Goal: Feedback & Contribution: Submit feedback/report problem

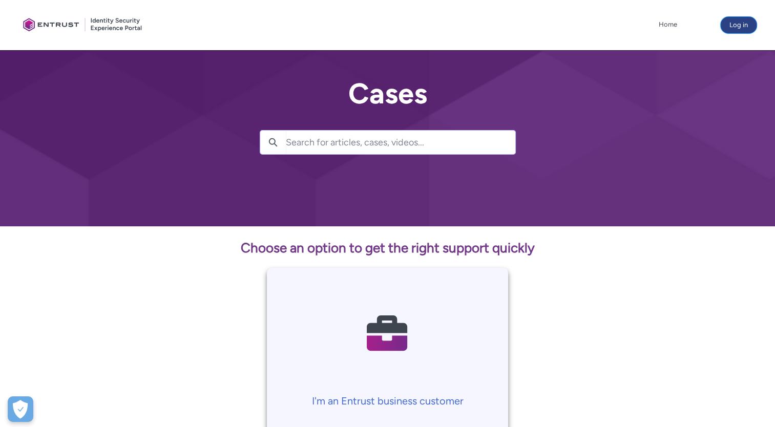
click at [740, 23] on button "Log in" at bounding box center [739, 25] width 36 height 16
click at [542, 26] on icon at bounding box center [537, 25] width 7 height 7
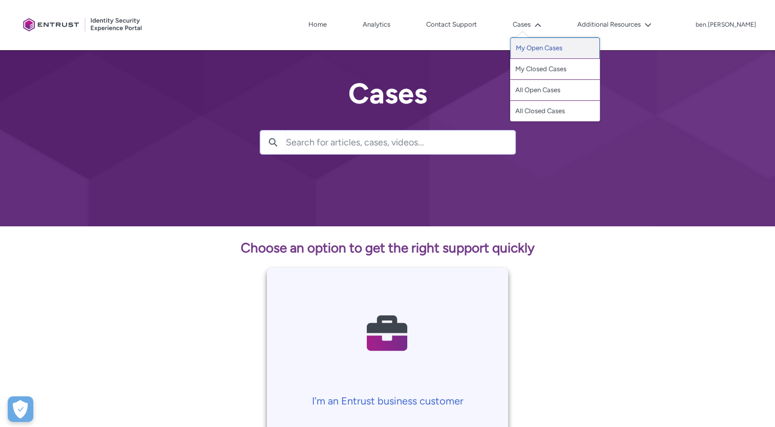
click at [561, 52] on link "My Open Cases" at bounding box center [555, 48] width 90 height 22
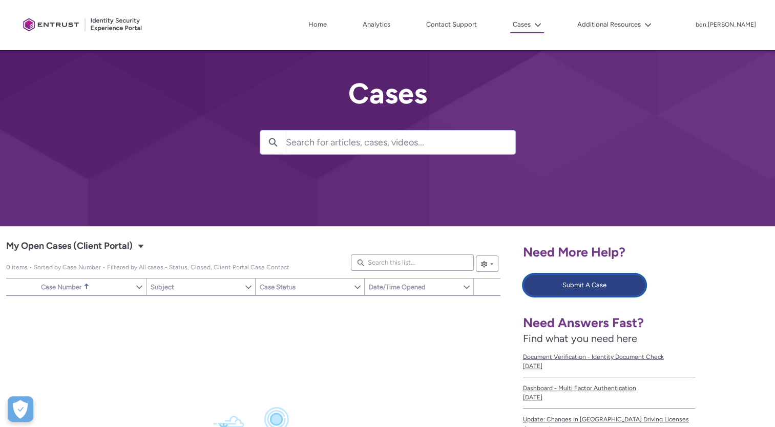
click at [575, 292] on button "Submit A Case" at bounding box center [584, 285] width 123 height 23
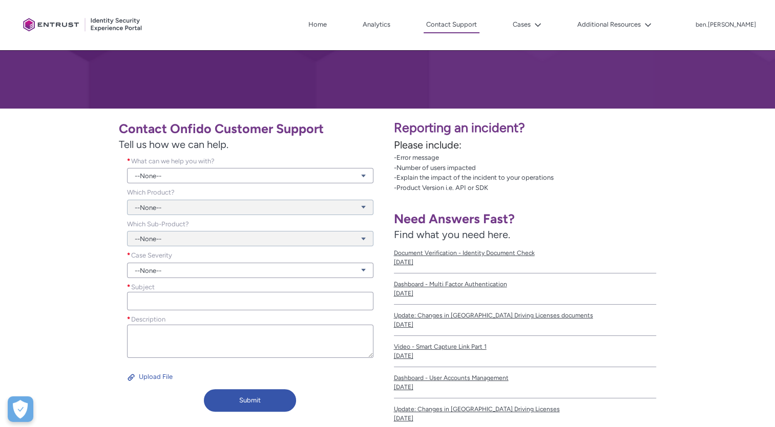
scroll to position [120, 0]
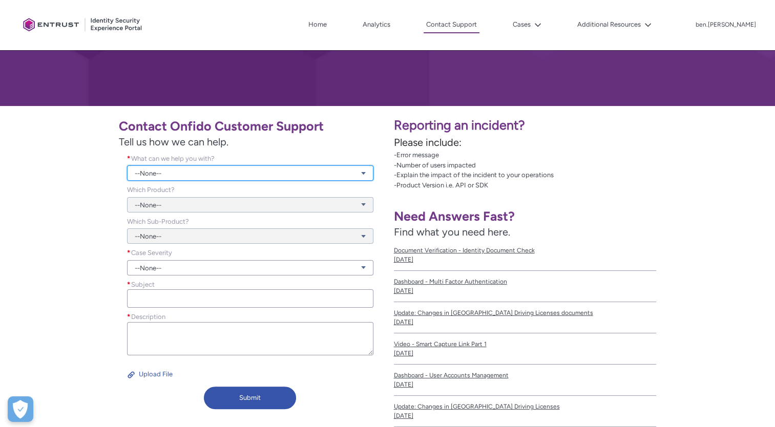
click at [351, 165] on link "--None--" at bounding box center [250, 172] width 246 height 15
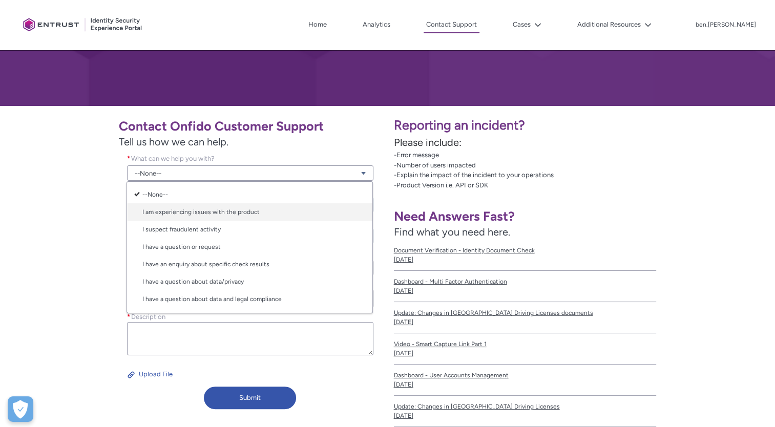
click at [326, 210] on link "I am experiencing issues with the product" at bounding box center [249, 211] width 245 height 17
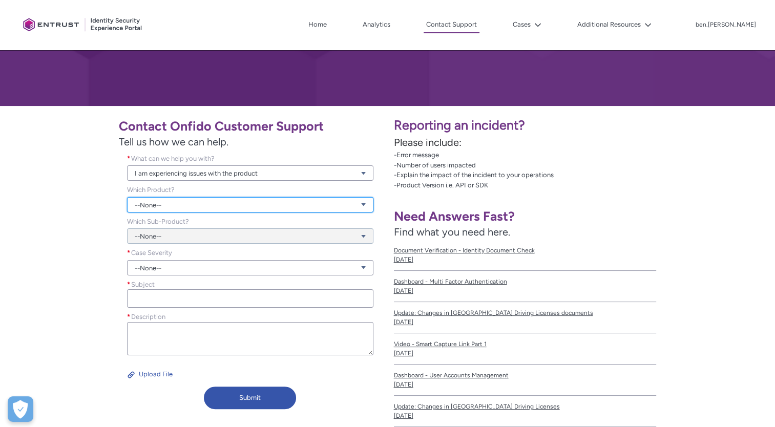
click at [301, 208] on link "--None--" at bounding box center [250, 204] width 246 height 15
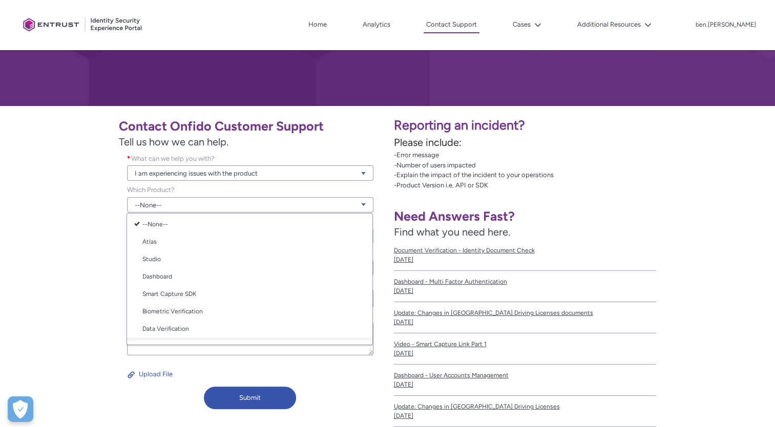
scroll to position [0, 0]
click at [279, 295] on link "Smart Capture SDK" at bounding box center [249, 295] width 245 height 17
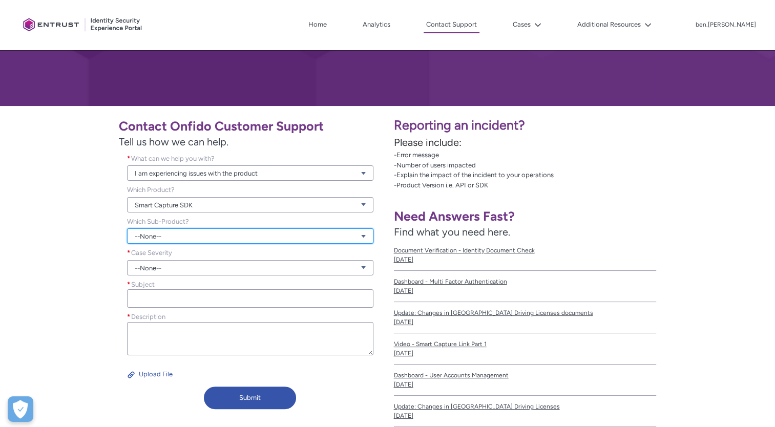
click at [307, 240] on link "--None--" at bounding box center [250, 235] width 246 height 15
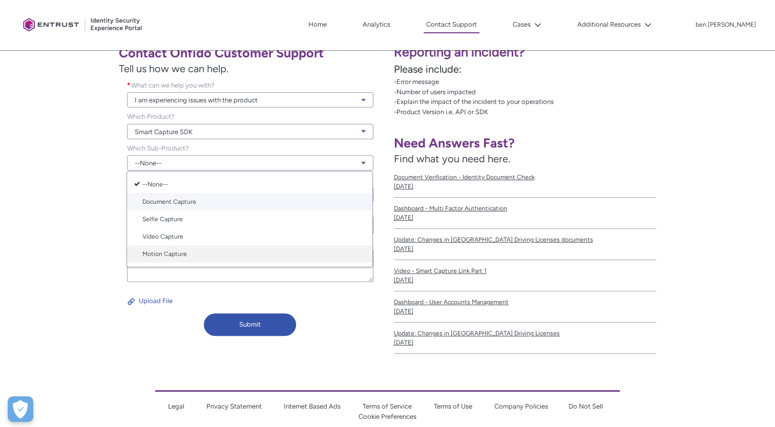
scroll to position [194, 0]
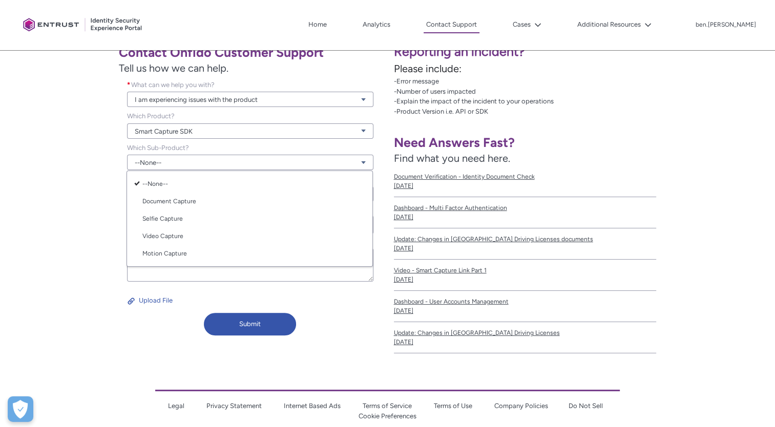
click at [318, 171] on div "--None-- Document Capture Selfie Capture Video Capture Motion Capture" at bounding box center [250, 219] width 246 height 96
click at [359, 134] on link "Smart Capture SDK" at bounding box center [250, 130] width 246 height 15
click at [347, 257] on link "Other" at bounding box center [249, 257] width 245 height 17
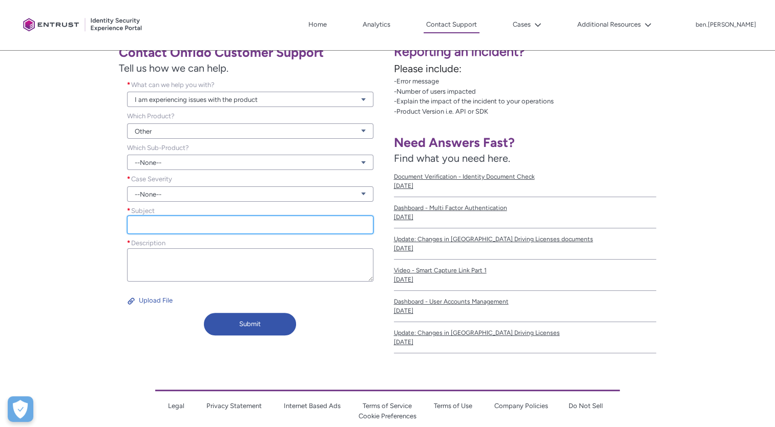
click at [291, 227] on input "Subject *" at bounding box center [250, 225] width 246 height 18
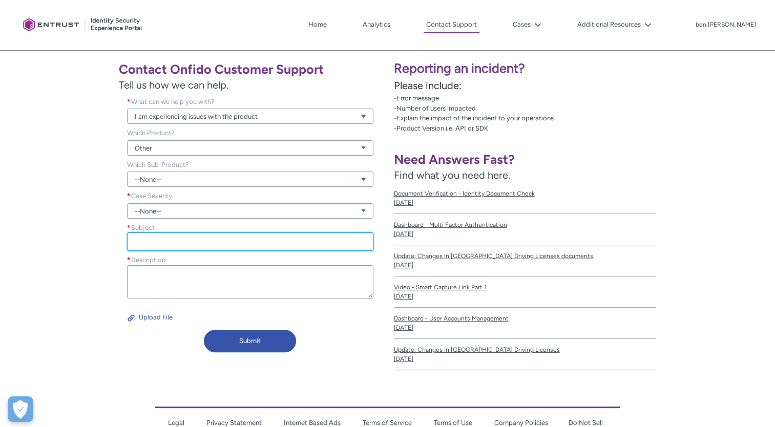
scroll to position [178, 0]
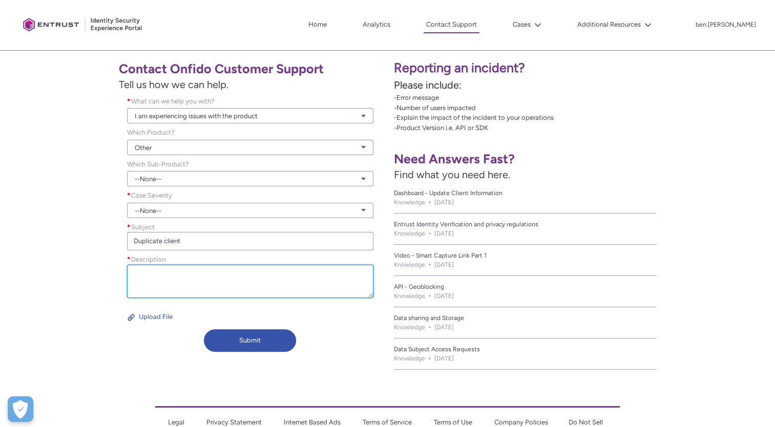
click at [351, 291] on textarea "Description *" at bounding box center [250, 281] width 246 height 33
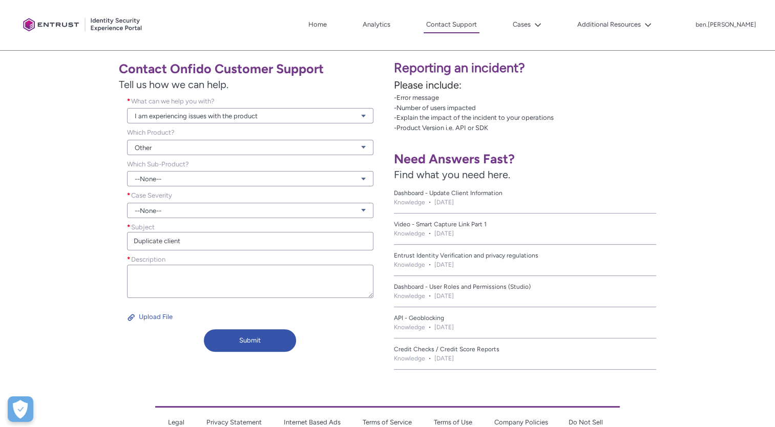
click at [291, 257] on div "Description *" at bounding box center [250, 278] width 246 height 46
click at [283, 244] on input "Duplicate client" at bounding box center [250, 241] width 246 height 18
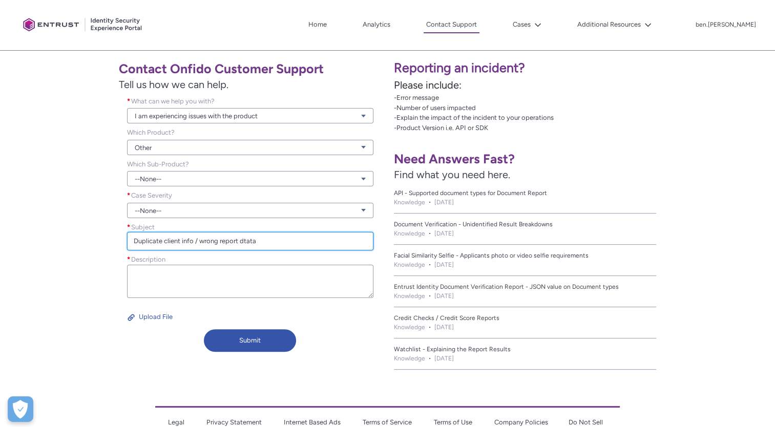
type input "Duplicate client info / wrong report dtata"
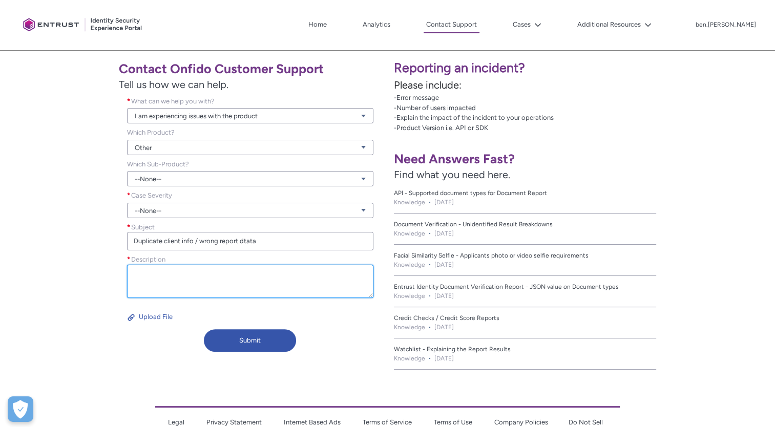
click at [185, 272] on textarea "Description *" at bounding box center [250, 281] width 246 height 33
paste textarea "81663c6a-3aa5-4a36-9bbe-8699a504a897"
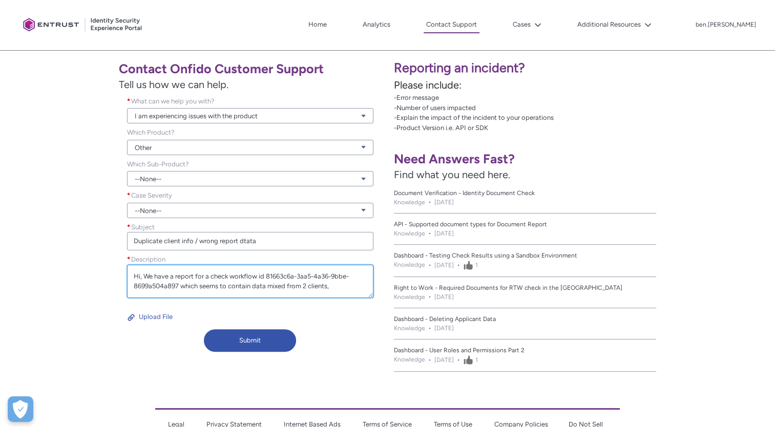
click at [339, 288] on textarea "Hi, We have a report for a check workflow id 81663c6a-3aa5-4a36-9bbe-8699a504a8…" at bounding box center [250, 281] width 246 height 33
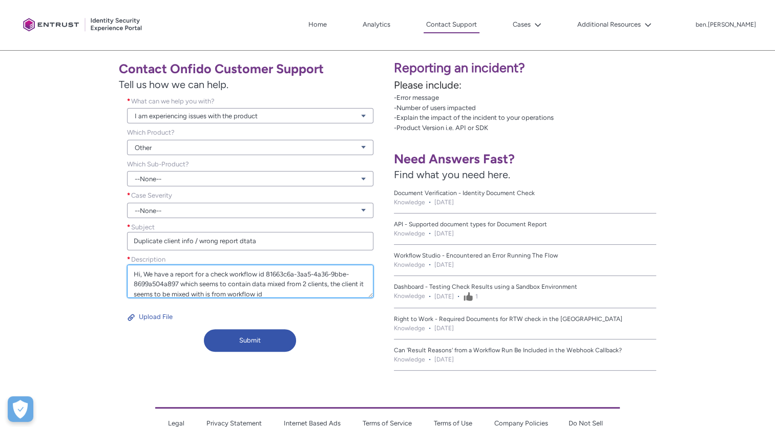
paste textarea "e131eb2e-8814-4343-b779-7d3617c4f3c6"
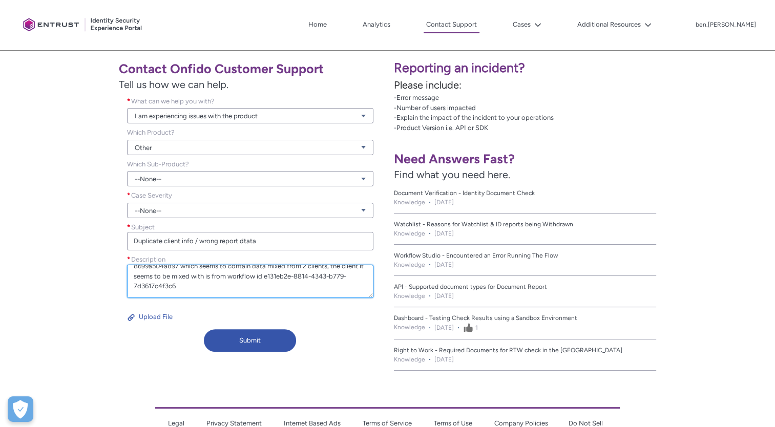
scroll to position [32, 0]
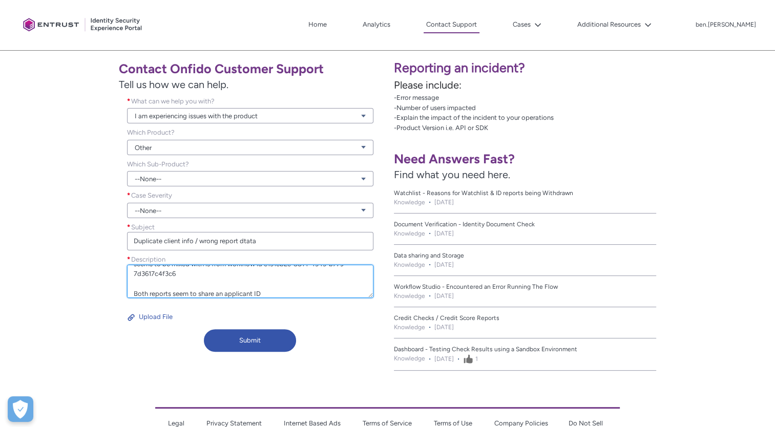
paste textarea "2e6a4d93-1d0f-4f6b-97cb-5b6b53b2ab1d"
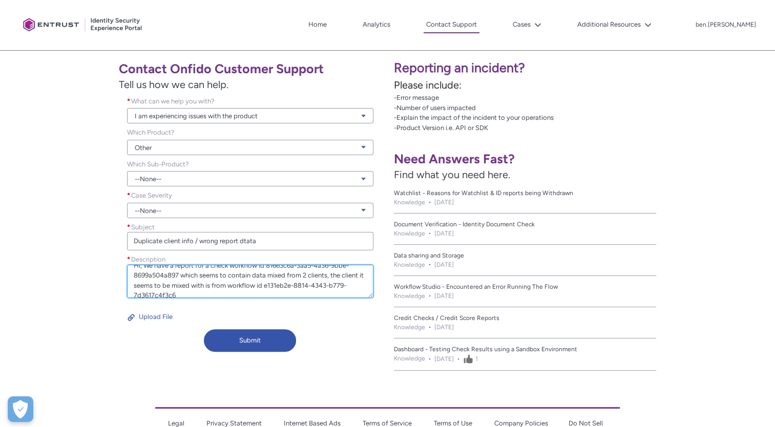
scroll to position [0, 0]
drag, startPoint x: 268, startPoint y: 277, endPoint x: 179, endPoint y: 284, distance: 89.4
click at [179, 284] on textarea "Hi, We have a report for a check workflow id 81663c6a-3aa5-4a36-9bbe-8699a504a8…" at bounding box center [250, 281] width 246 height 33
click at [209, 284] on textarea "Hi, We have a report for a check workflow id 81663c6a-3aa5-4a36-9bbe-8699a504a8…" at bounding box center [250, 281] width 246 height 33
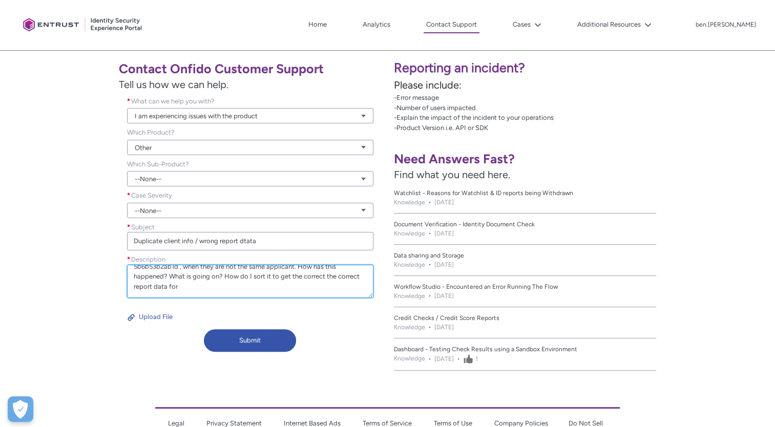
paste textarea "1663c6a-3aa5-4a36-9bbe-8699a504a897"
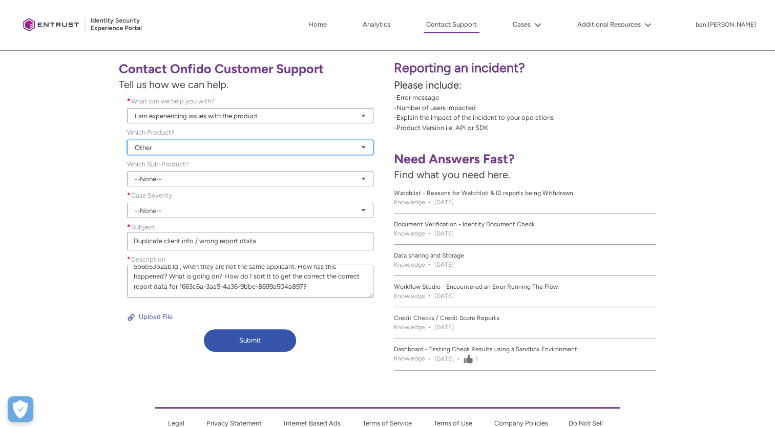
type textarea "Hi, We have a report for a check workflow id 81663c6a-3aa5-4a36-9bbe-8699a504a8…"
click at [363, 147] on link "Other" at bounding box center [250, 147] width 246 height 15
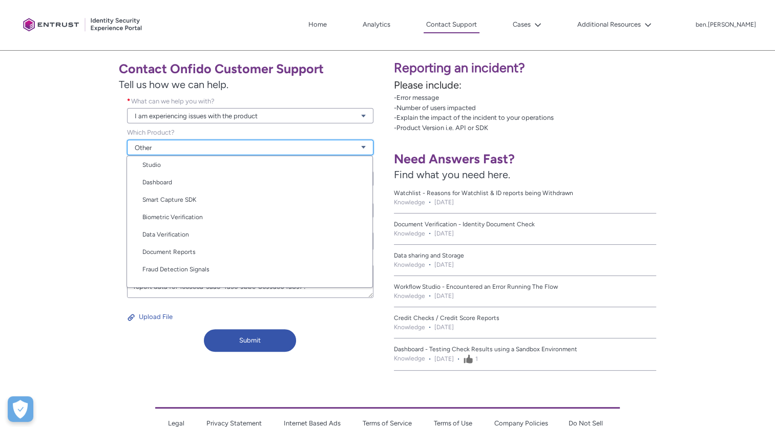
scroll to position [46, 0]
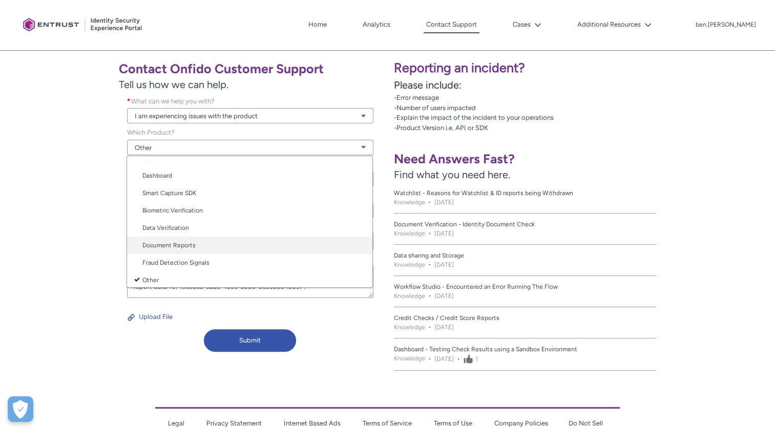
click at [351, 240] on link "Document Reports" at bounding box center [249, 245] width 245 height 17
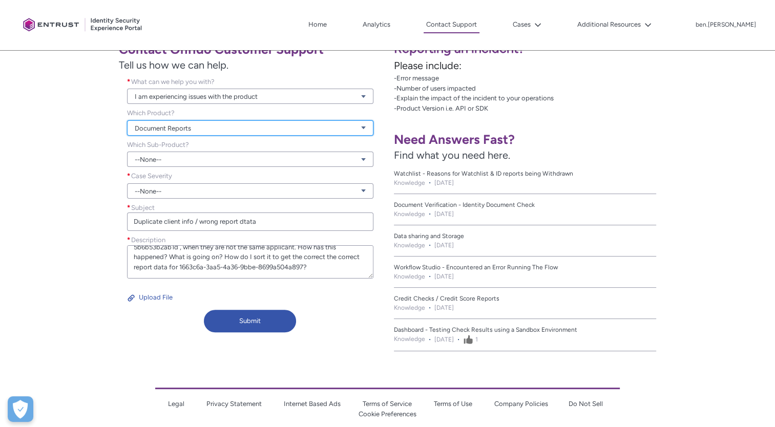
scroll to position [197, 0]
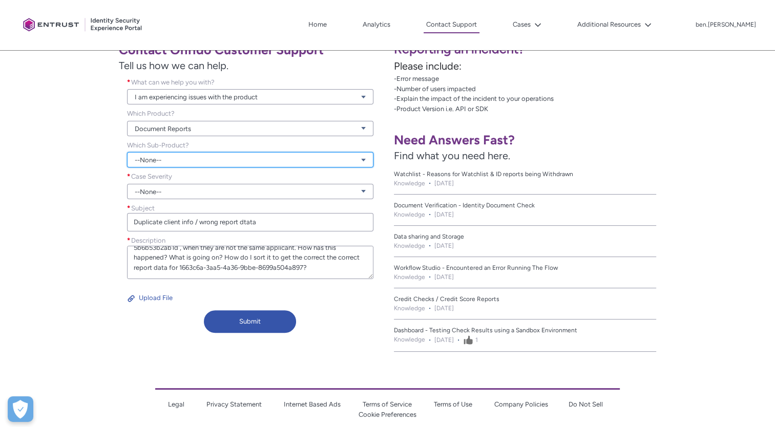
click at [366, 161] on link "--None--" at bounding box center [250, 159] width 246 height 15
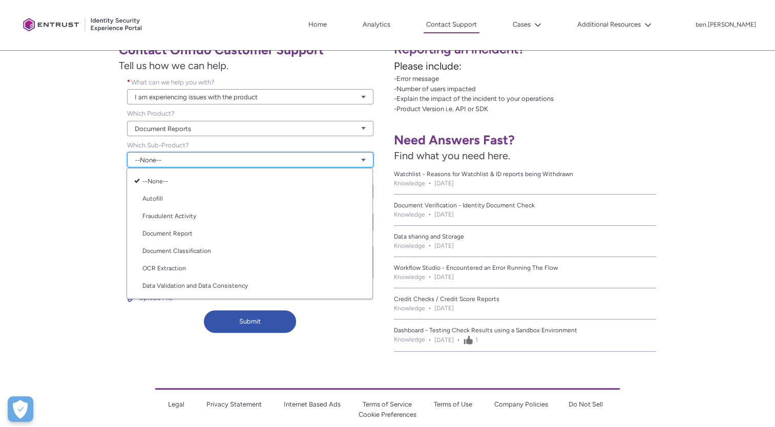
click at [366, 161] on link "--None--" at bounding box center [250, 159] width 246 height 15
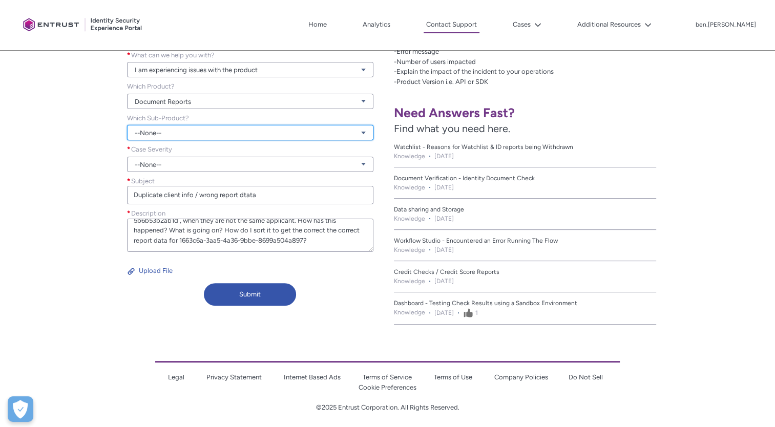
scroll to position [225, 0]
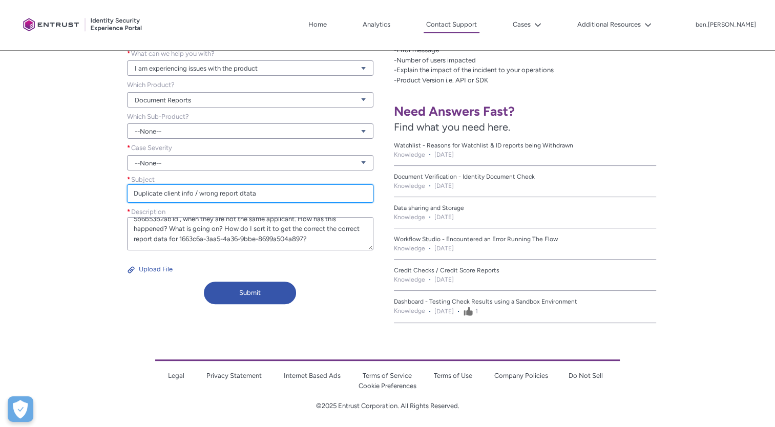
click at [197, 194] on input "Duplicate client info / wrong report dtata" at bounding box center [250, 193] width 246 height 18
click at [248, 192] on input "Duplicate client info ir wrong report dtata" at bounding box center [250, 193] width 246 height 18
click at [197, 192] on input "Duplicate client info ir wrong report data" at bounding box center [250, 193] width 246 height 18
type input "Duplicate client info or wrong report data"
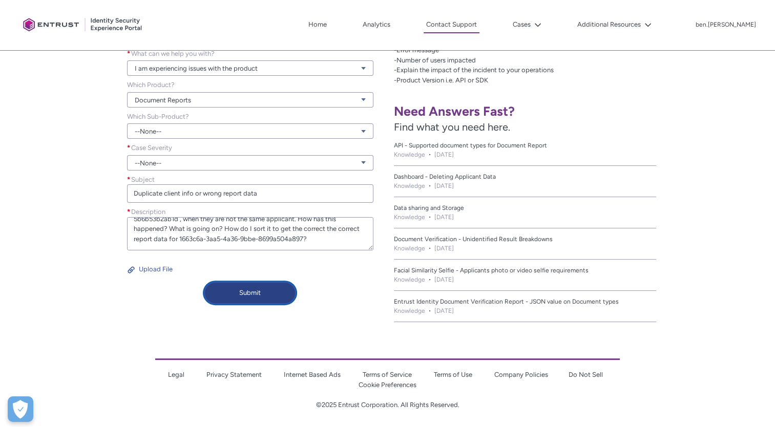
click at [234, 292] on button "Submit" at bounding box center [250, 293] width 92 height 23
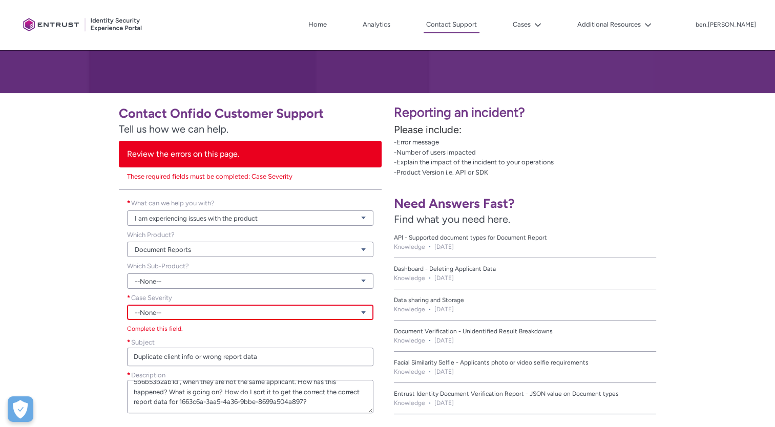
scroll to position [135, 0]
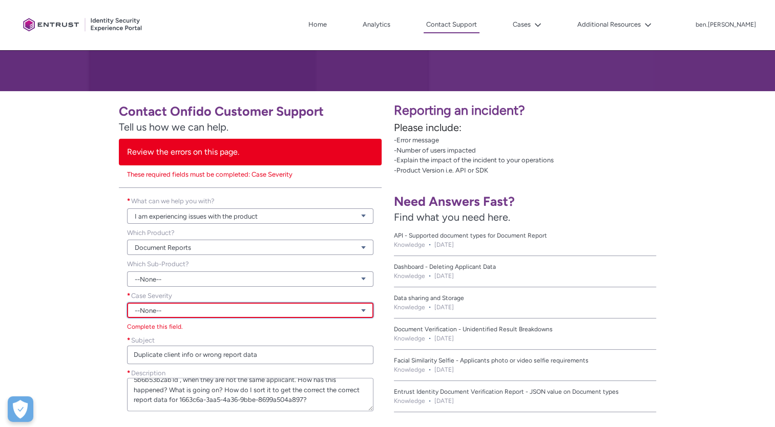
click at [309, 307] on link "--None--" at bounding box center [250, 310] width 246 height 15
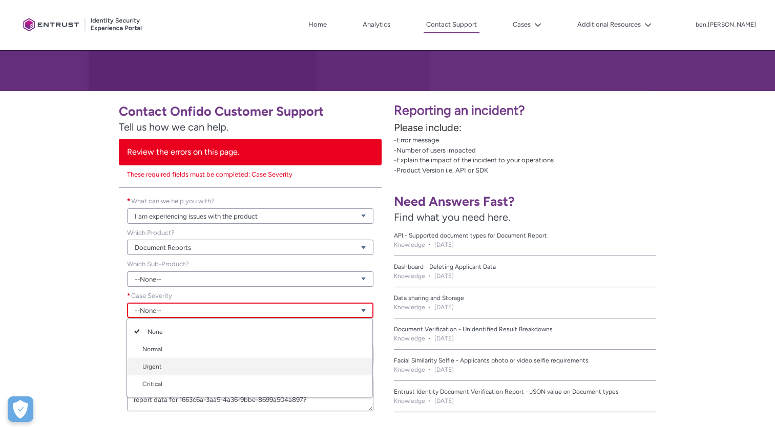
click at [284, 368] on link "Urgent" at bounding box center [249, 366] width 245 height 17
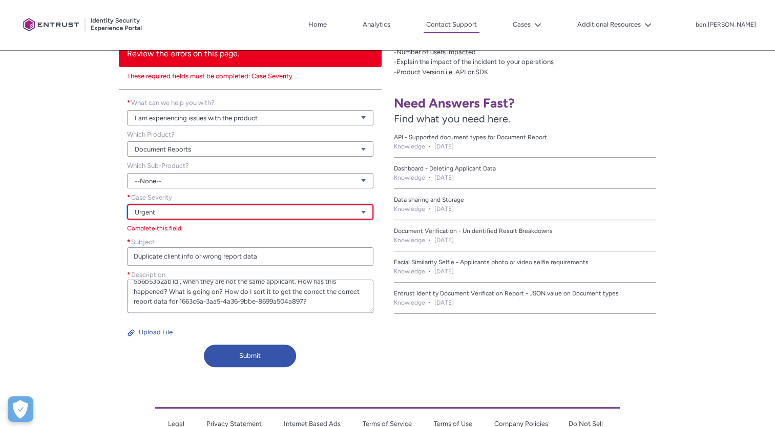
scroll to position [245, 0]
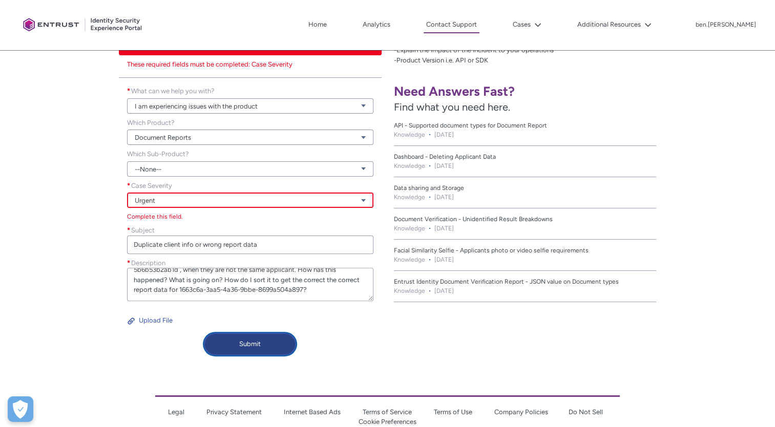
click at [271, 351] on button "Submit" at bounding box center [250, 344] width 92 height 23
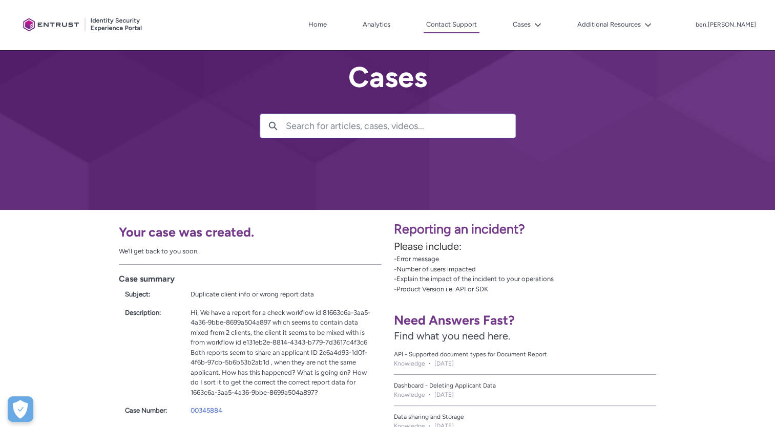
scroll to position [0, 0]
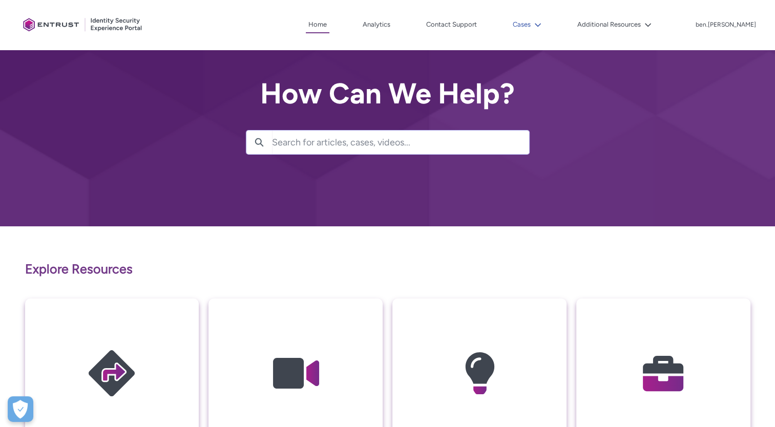
click at [544, 24] on button "Cases" at bounding box center [527, 24] width 34 height 15
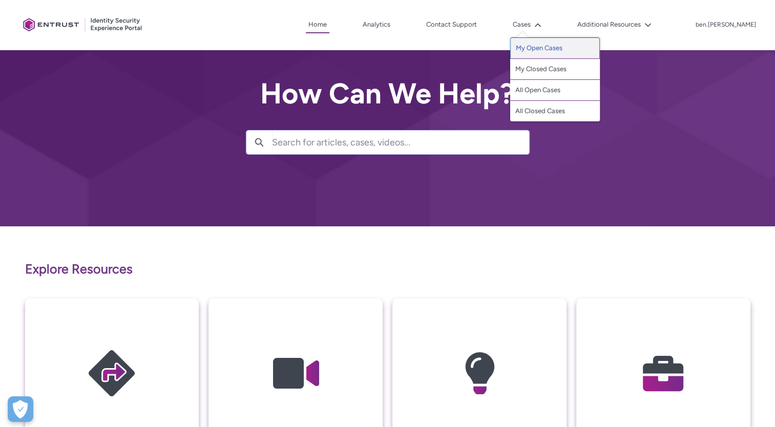
click at [552, 44] on link "My Open Cases" at bounding box center [555, 48] width 90 height 22
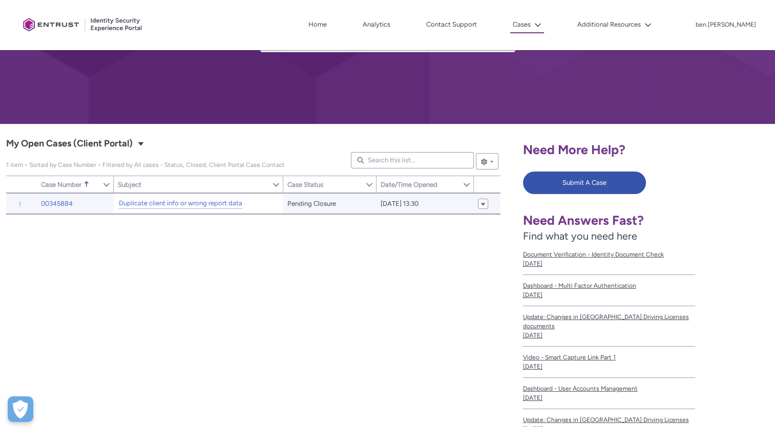
scroll to position [104, 0]
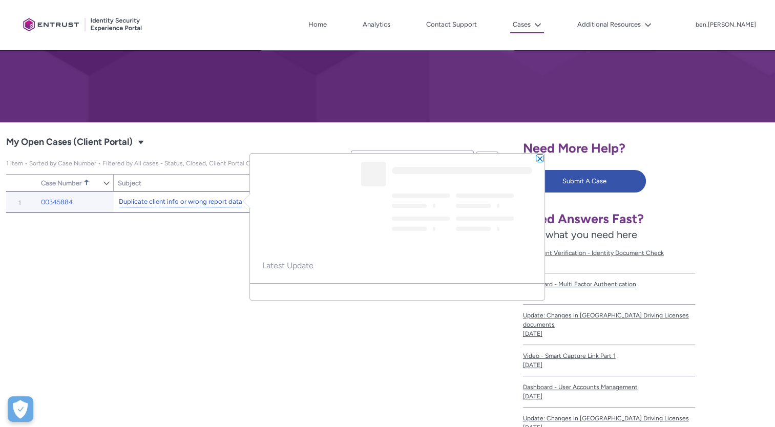
click at [230, 200] on link "Duplicate client info or wrong report data" at bounding box center [180, 202] width 123 height 11
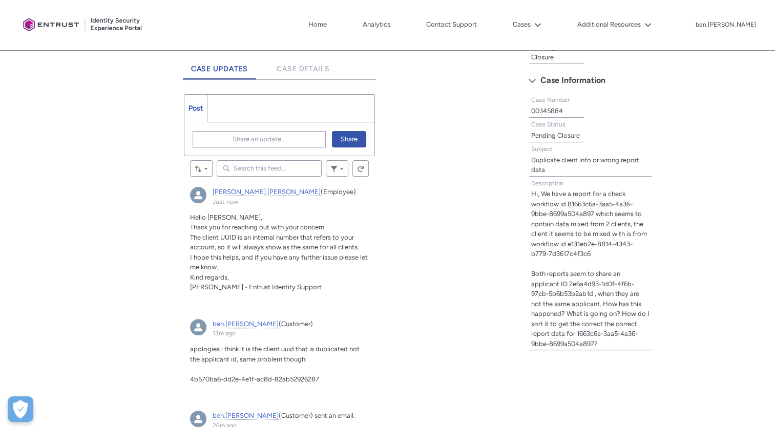
scroll to position [264, 0]
click at [267, 140] on span "Share an update..." at bounding box center [259, 138] width 53 height 15
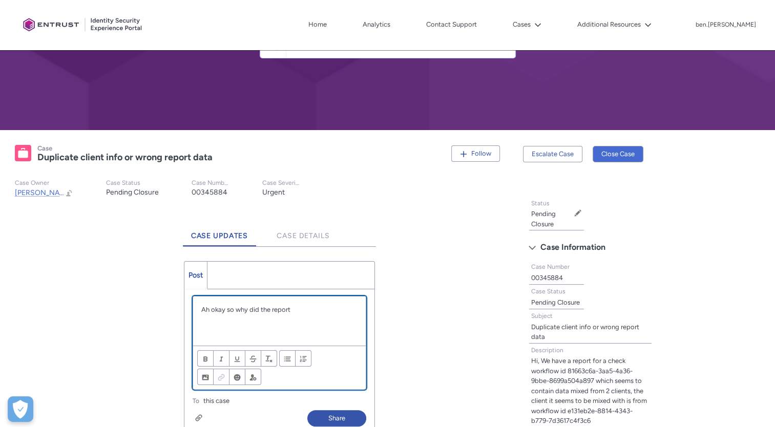
scroll to position [96, 0]
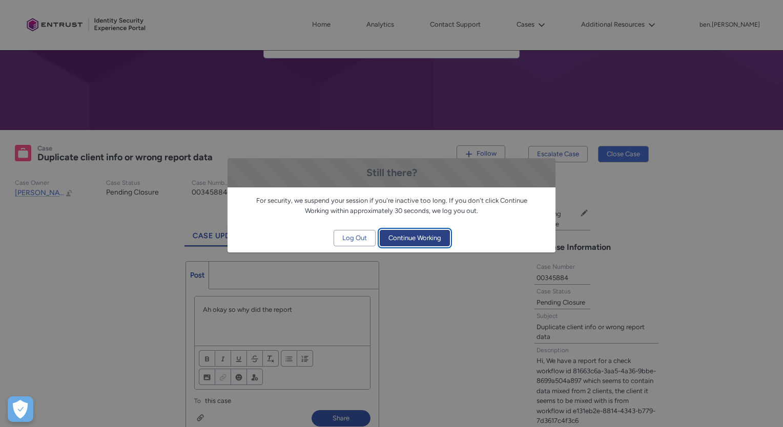
click at [412, 240] on span "Continue Working" at bounding box center [414, 238] width 53 height 15
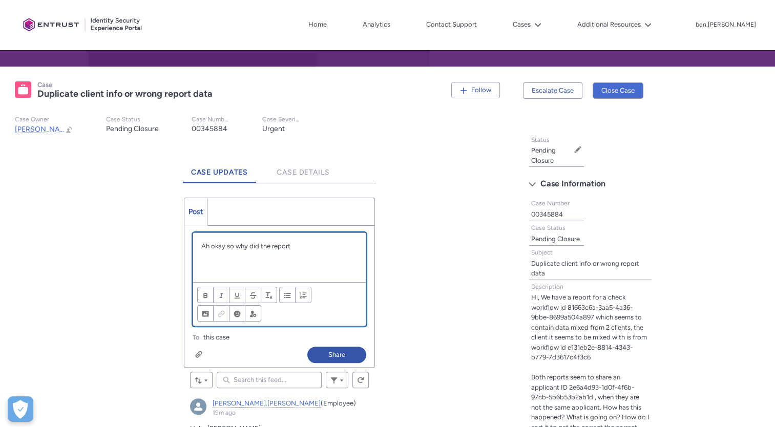
scroll to position [153, 0]
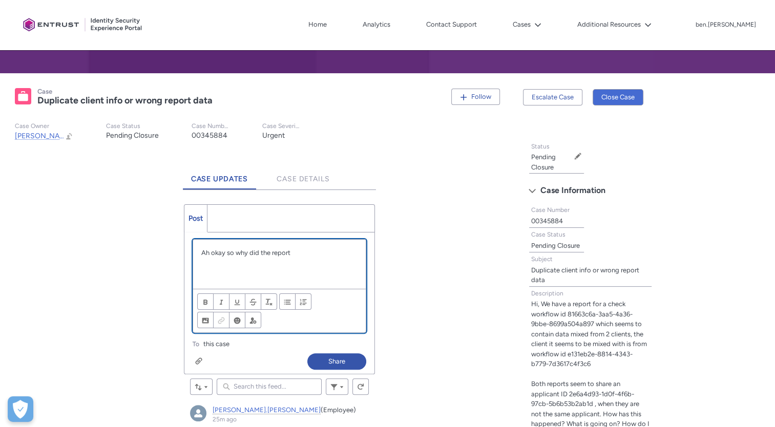
click at [296, 248] on p "Ah okay so why did the report" at bounding box center [279, 253] width 157 height 10
drag, startPoint x: 295, startPoint y: 249, endPoint x: 236, endPoint y: 253, distance: 59.1
click at [236, 253] on p "Ah okay so why did the report" at bounding box center [279, 253] width 157 height 10
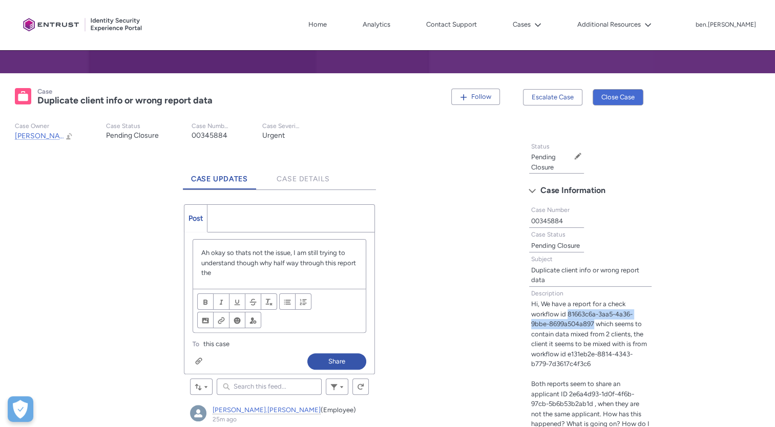
drag, startPoint x: 568, startPoint y: 313, endPoint x: 593, endPoint y: 321, distance: 26.4
click at [593, 321] on lightning-formatted-text "Hi, We have a report for a check workflow id 81663c6a-3aa5-4a36-9bbe-8699a504a8…" at bounding box center [590, 379] width 118 height 158
copy lightning-formatted-text "81663c6a-3aa5-4a36-9bbe-8699a504a897"
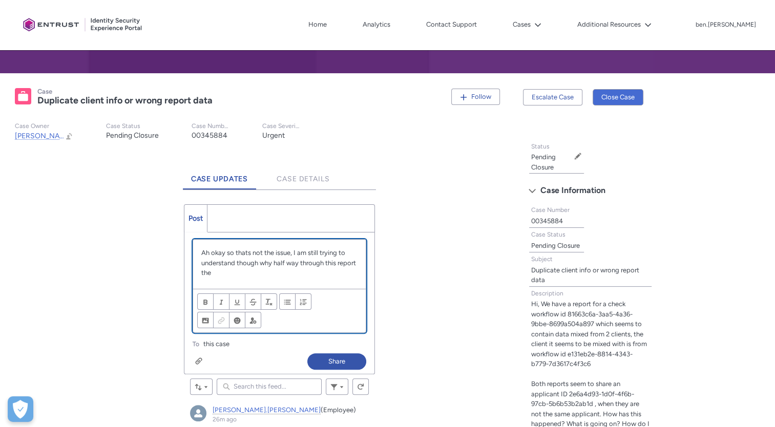
click at [247, 253] on p "Ah okay so thats not the issue, I am still trying to understand though why half…" at bounding box center [279, 263] width 157 height 30
click at [266, 267] on p "Ah okay so that's not the issue, I am still trying to understand though why hal…" at bounding box center [279, 263] width 157 height 30
paste div "Chatter Publisher"
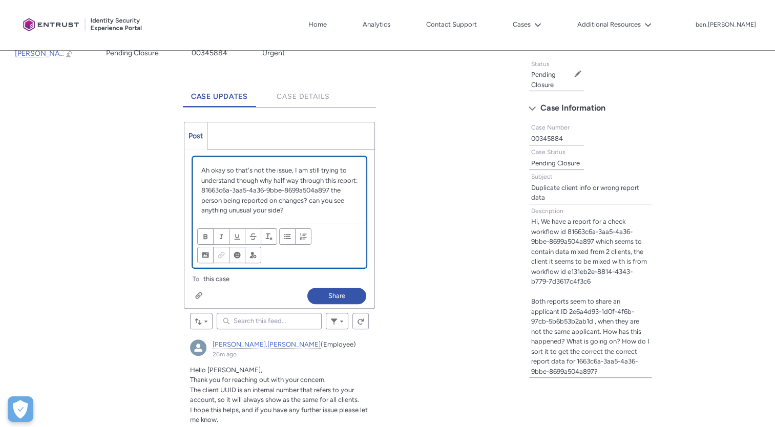
scroll to position [235, 0]
click at [307, 200] on p "Ah okay so that's not the issue, I am still trying to understand though why hal…" at bounding box center [279, 191] width 157 height 50
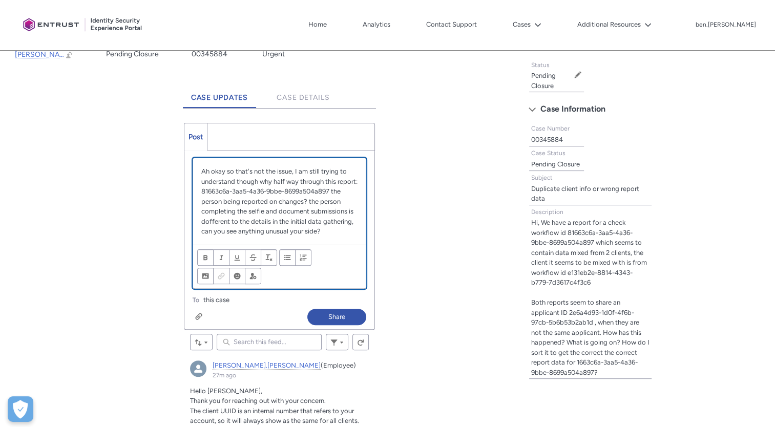
click at [209, 219] on p "Ah okay so that's not the issue, I am still trying to understand though why hal…" at bounding box center [279, 201] width 157 height 70
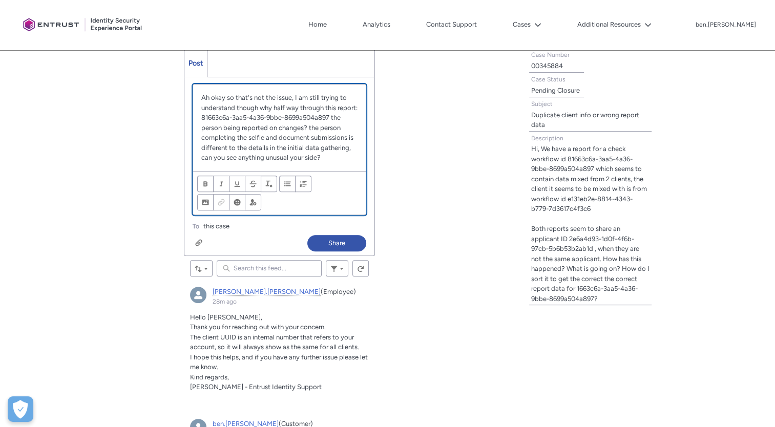
scroll to position [309, 0]
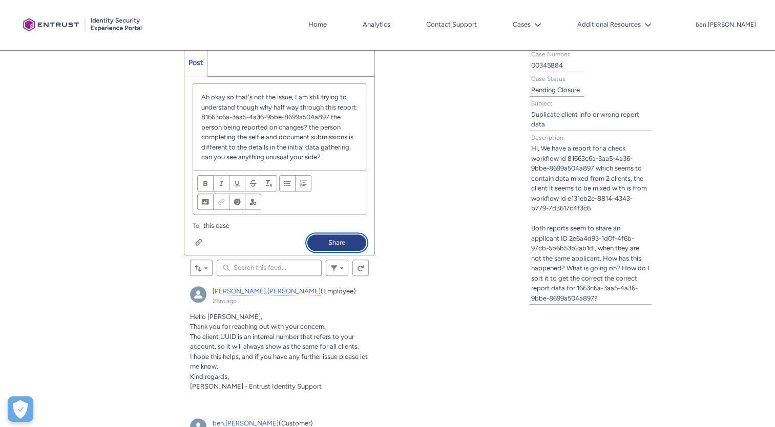
click at [338, 239] on button "Share" at bounding box center [336, 243] width 59 height 16
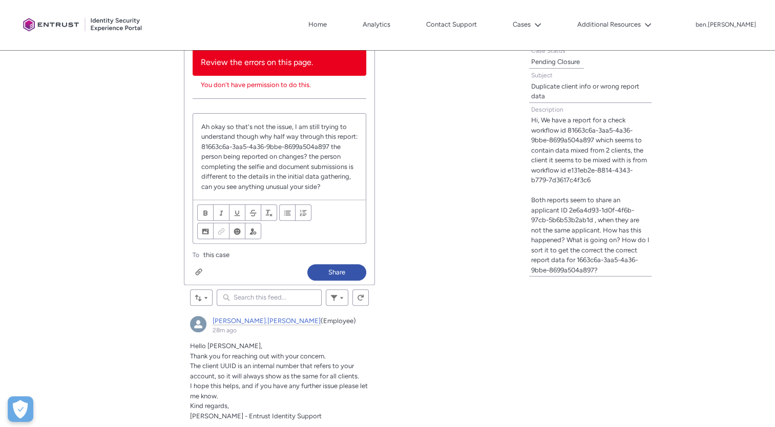
scroll to position [338, 0]
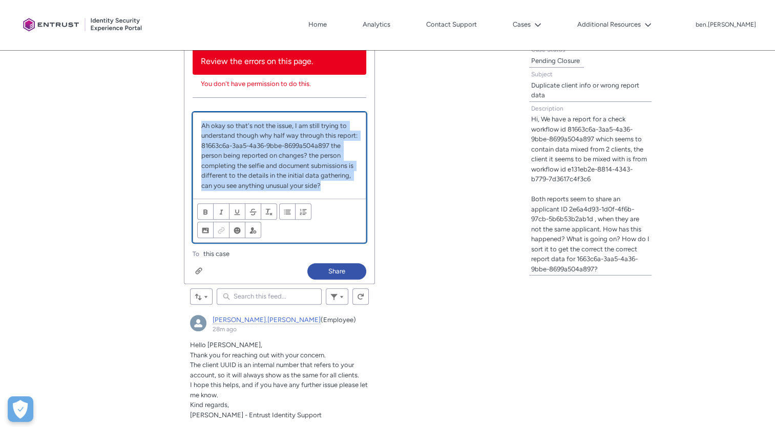
drag, startPoint x: 329, startPoint y: 183, endPoint x: 199, endPoint y: 87, distance: 162.6
click at [199, 87] on div "Review the errors on this page. You don't have permission to do this. Share an …" at bounding box center [279, 153] width 191 height 211
copy p "Ah okay so that's not the issue, I am still trying to understand though why hal…"
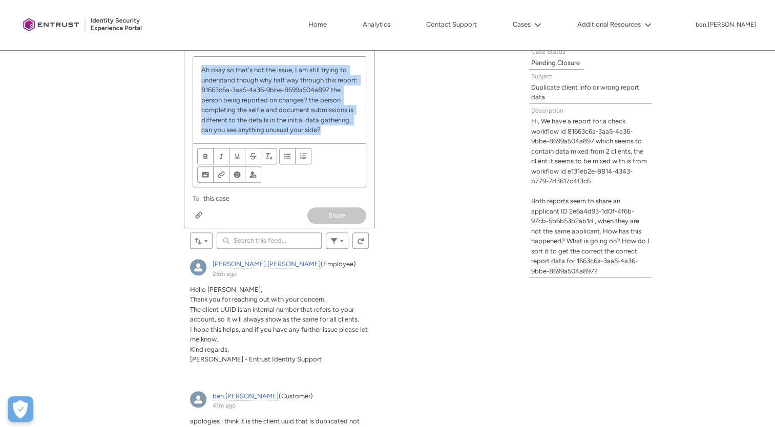
click at [348, 218] on button "Share" at bounding box center [336, 215] width 59 height 16
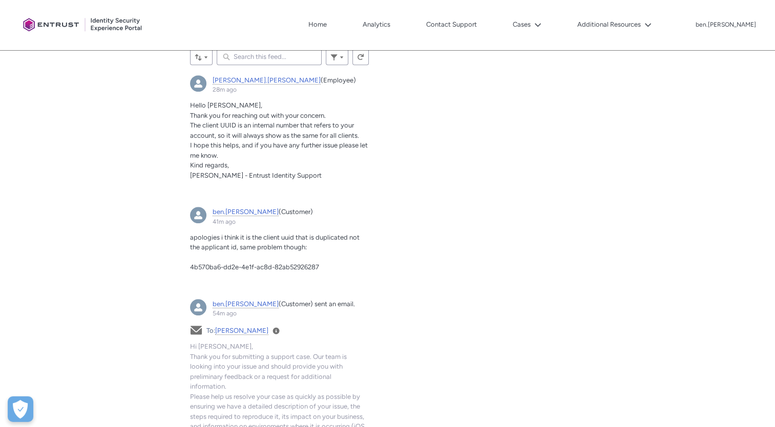
scroll to position [582, 0]
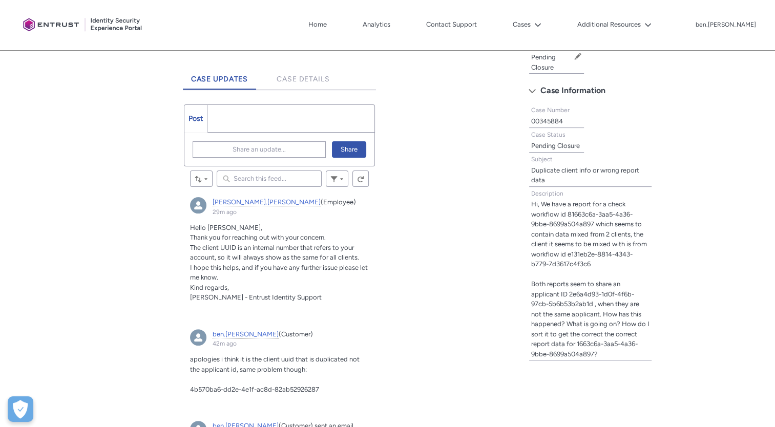
scroll to position [254, 0]
click at [277, 122] on ul "Post More" at bounding box center [280, 118] width 192 height 28
click at [265, 147] on span "Share an update..." at bounding box center [259, 148] width 53 height 15
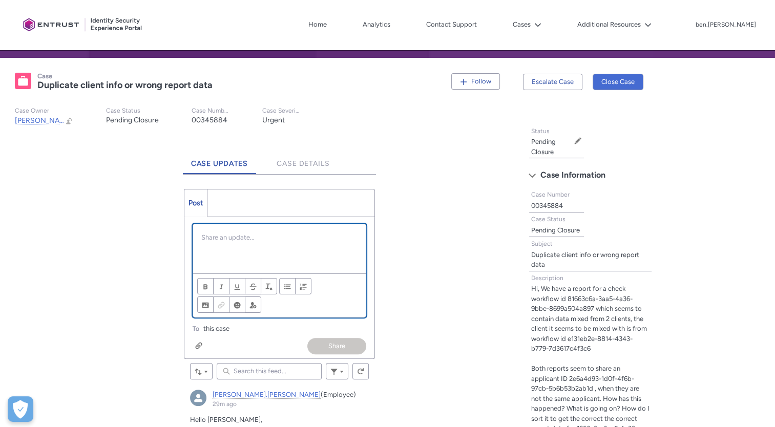
scroll to position [170, 0]
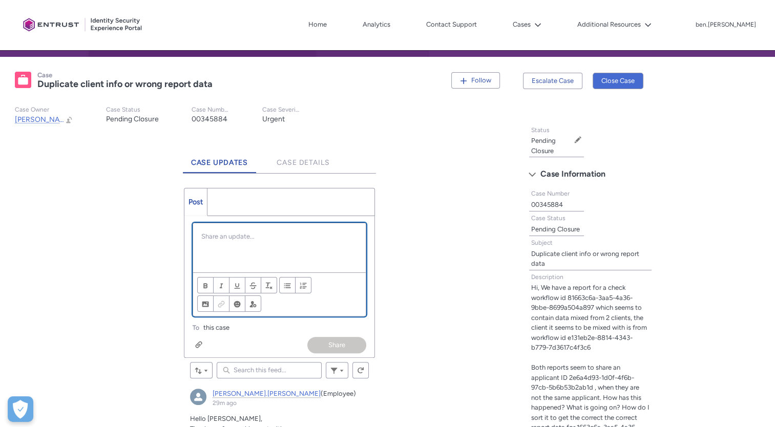
paste div "Chatter Publisher"
click at [253, 237] on p "Chatter Publisher" at bounding box center [279, 237] width 157 height 10
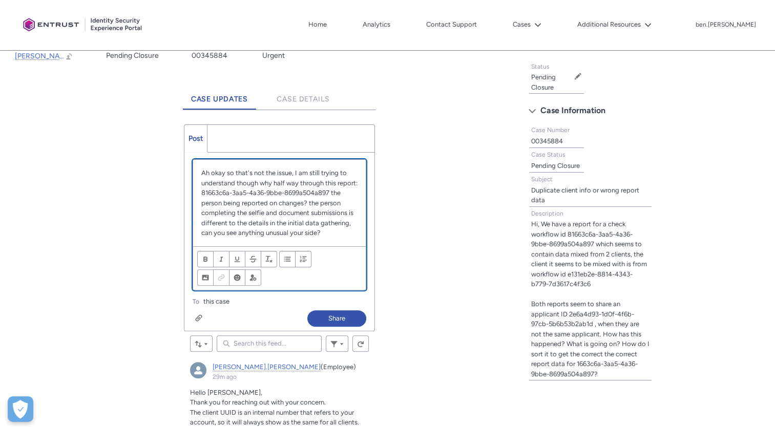
scroll to position [234, 0]
click at [344, 319] on button "Share" at bounding box center [336, 318] width 59 height 16
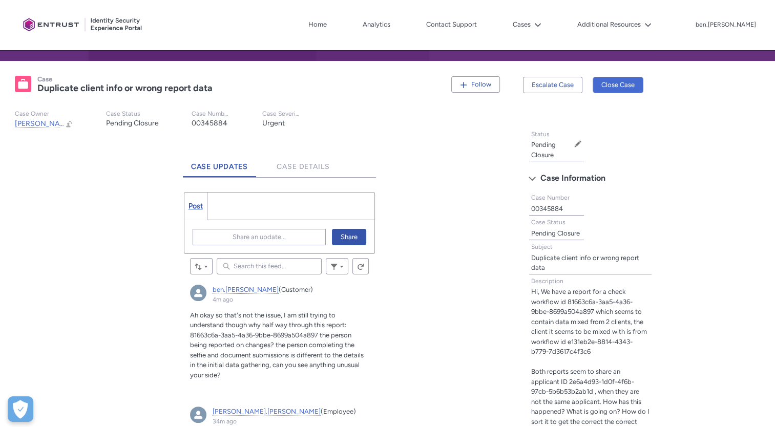
scroll to position [122, 0]
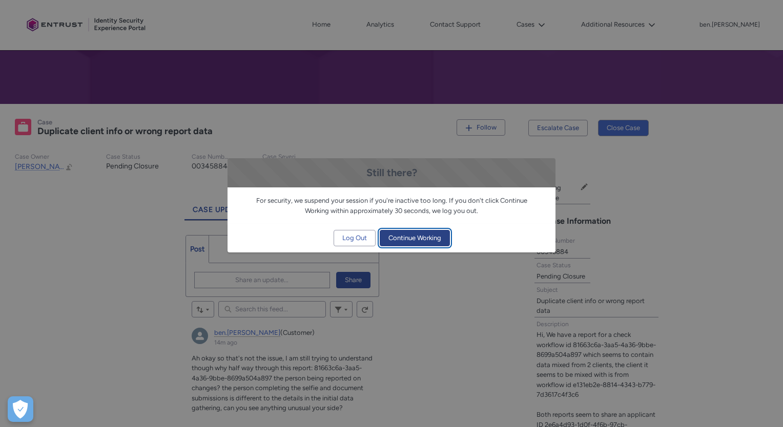
click at [424, 237] on span "Continue Working" at bounding box center [414, 238] width 53 height 15
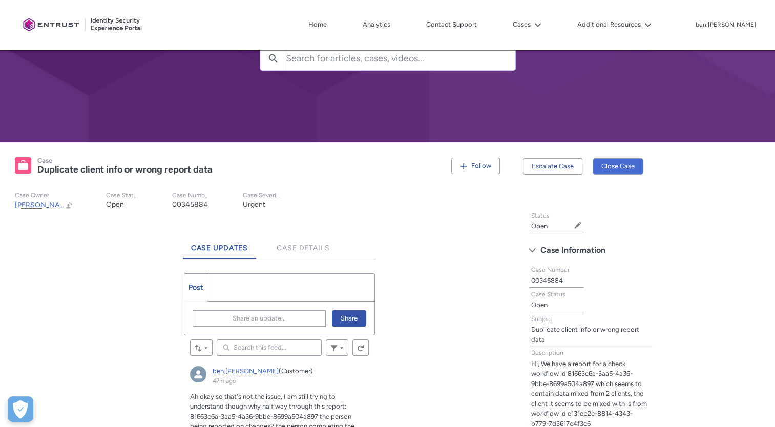
scroll to position [77, 0]
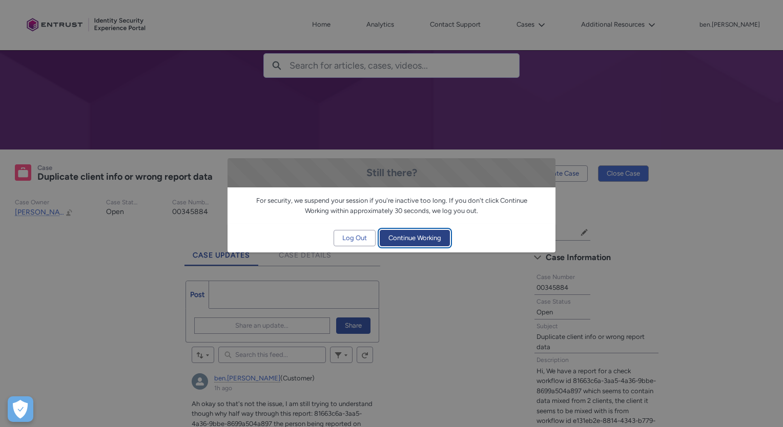
click at [430, 236] on span "Continue Working" at bounding box center [414, 238] width 53 height 15
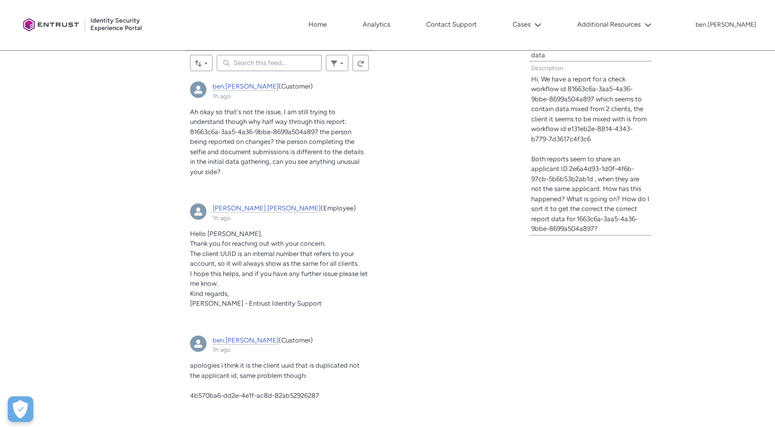
scroll to position [370, 0]
